Goal: Communication & Community: Share content

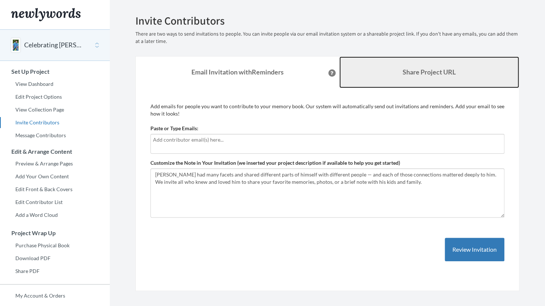
click at [421, 70] on b "Share Project URL" at bounding box center [429, 72] width 53 height 8
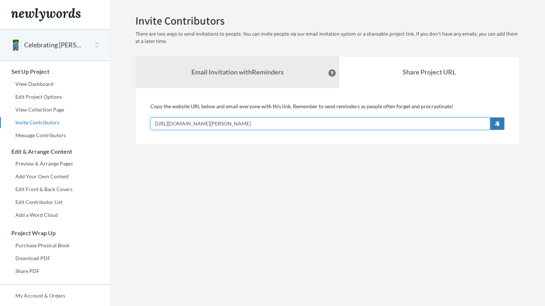
click at [275, 128] on input "https://www.newlywords.com/celebrating-chris-arce" at bounding box center [321, 123] width 340 height 12
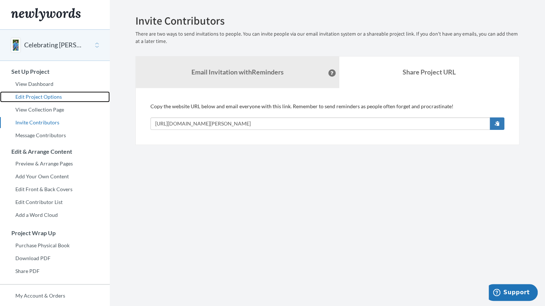
click at [52, 95] on link "Edit Project Options" at bounding box center [55, 96] width 110 height 11
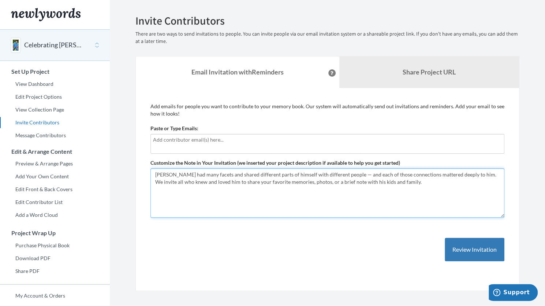
click at [410, 182] on textarea "[PERSON_NAME] had many facets and shared different parts of himself with differ…" at bounding box center [328, 192] width 354 height 49
click at [215, 174] on textarea "[PERSON_NAME] had many facets and shared different parts of himself with differ…" at bounding box center [328, 192] width 354 height 49
click at [400, 181] on textarea "[PERSON_NAME] had many facets and shared different parts of himself with differ…" at bounding box center [328, 192] width 354 height 49
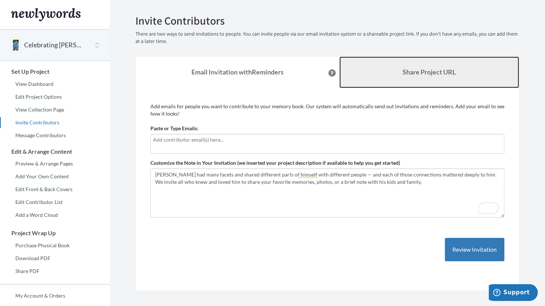
click at [419, 74] on b "Share Project URL" at bounding box center [429, 72] width 53 height 8
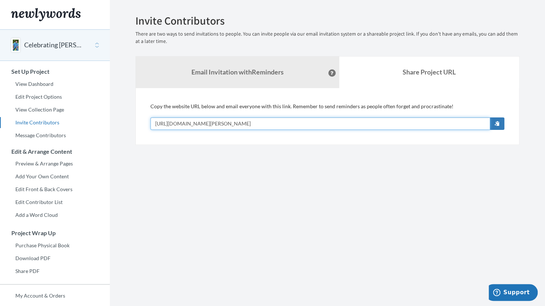
click at [303, 128] on input "[URL][DOMAIN_NAME][PERSON_NAME]" at bounding box center [321, 123] width 340 height 12
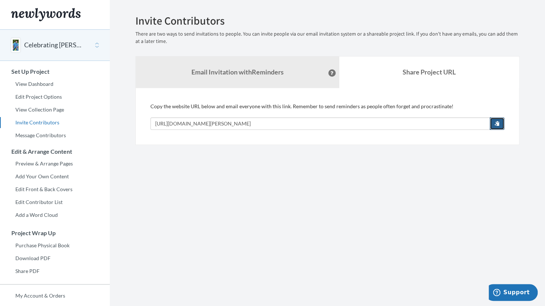
click at [499, 124] on span "button" at bounding box center [497, 123] width 5 height 5
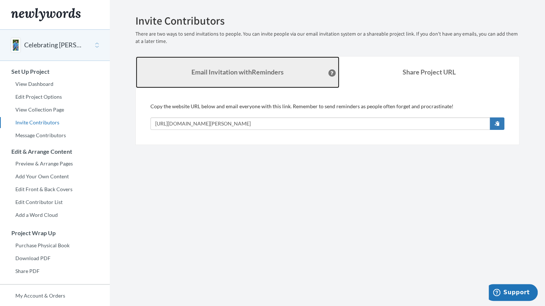
click at [253, 78] on link "Email Invitation with Reminders" at bounding box center [238, 72] width 204 height 32
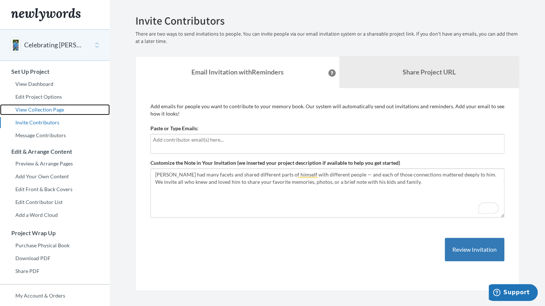
click at [37, 107] on link "View Collection Page" at bounding box center [55, 109] width 110 height 11
